Goal: Transaction & Acquisition: Purchase product/service

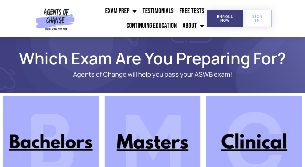
click at [243, 146] on img at bounding box center [254, 143] width 96 height 96
click at [142, 148] on img at bounding box center [152, 143] width 96 height 96
click at [242, 148] on img at bounding box center [254, 143] width 96 height 96
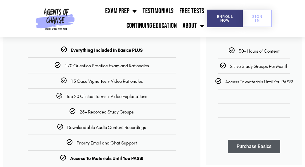
scroll to position [135, 0]
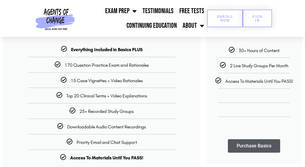
click at [219, 19] on span "Enroll Now" at bounding box center [224, 19] width 17 height 8
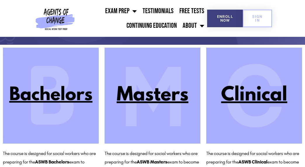
scroll to position [48, 0]
click at [232, 98] on img at bounding box center [254, 96] width 96 height 96
click at [261, 97] on img at bounding box center [254, 96] width 96 height 96
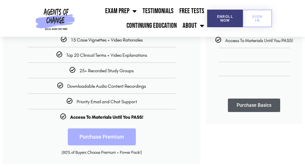
scroll to position [178, 0]
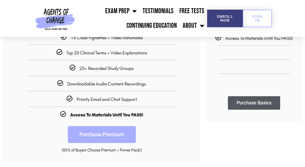
click at [111, 132] on link "Purchase Premium" at bounding box center [102, 134] width 68 height 17
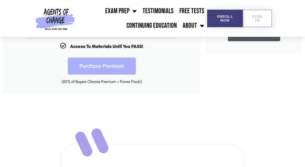
scroll to position [248, 0]
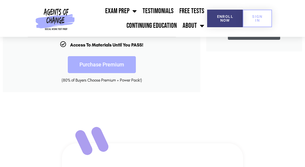
click at [116, 58] on link "Purchase Premium" at bounding box center [102, 64] width 68 height 17
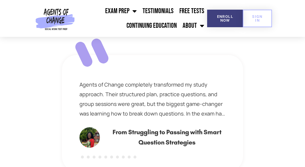
scroll to position [278, 0]
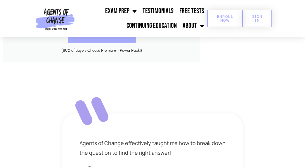
click at [221, 19] on span "Enroll Now" at bounding box center [224, 19] width 17 height 8
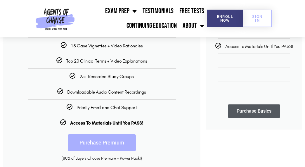
scroll to position [173, 0]
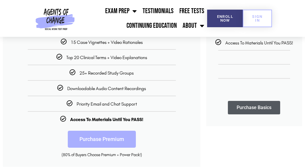
click at [100, 136] on link "Purchase Premium" at bounding box center [102, 138] width 68 height 17
